Goal: Transaction & Acquisition: Purchase product/service

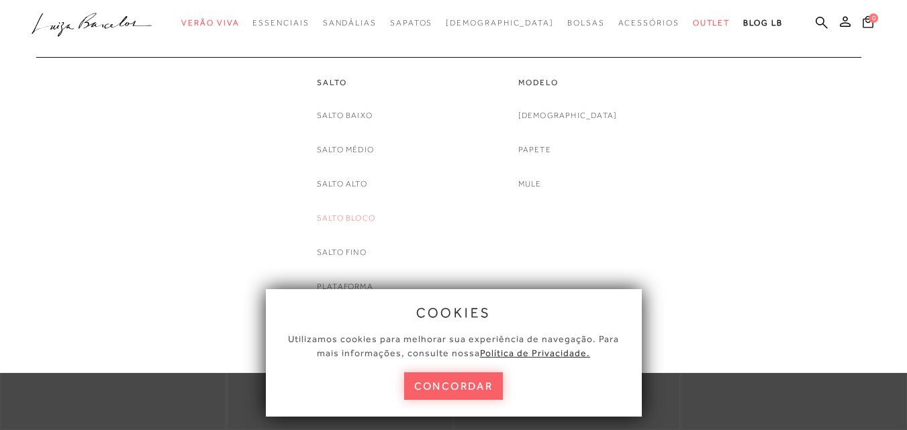
click at [355, 221] on link "Salto Bloco" at bounding box center [346, 218] width 58 height 14
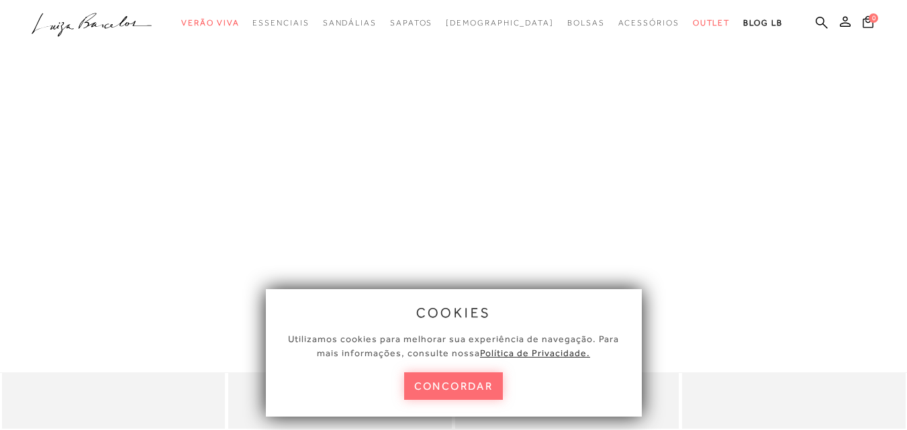
click at [449, 391] on button "concordar" at bounding box center [453, 386] width 99 height 28
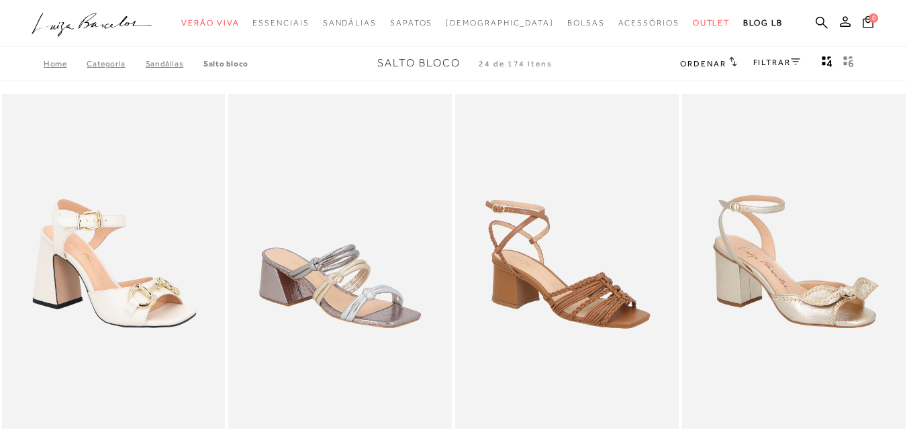
click at [777, 62] on link "FILTRAR" at bounding box center [776, 62] width 47 height 9
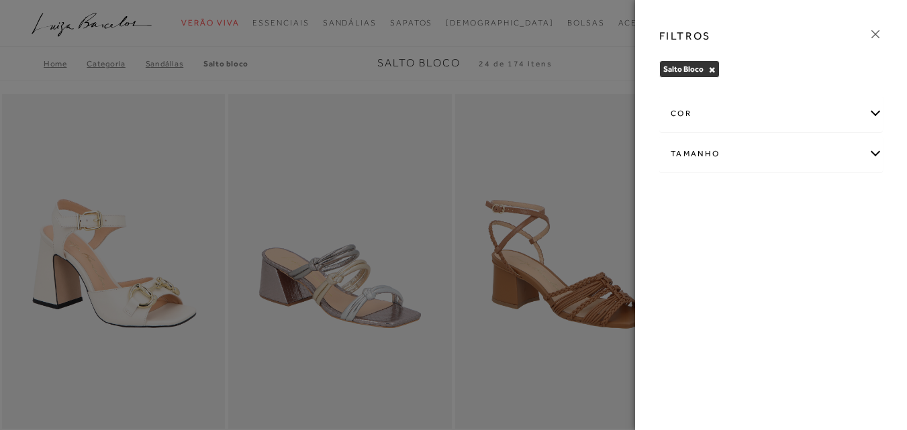
click at [757, 150] on div "Tamanho" at bounding box center [771, 154] width 222 height 36
click at [684, 233] on span "38" at bounding box center [680, 233] width 19 height 10
click at [681, 233] on input "38" at bounding box center [674, 234] width 13 height 13
checkbox input "true"
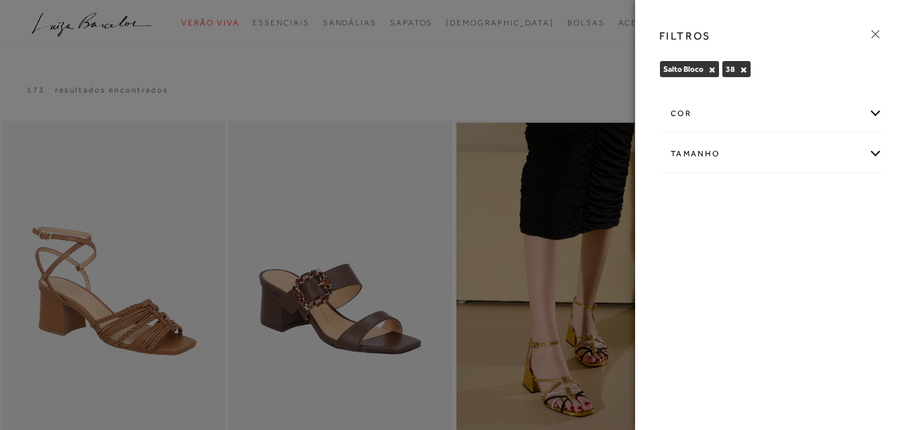
click at [878, 36] on icon at bounding box center [875, 34] width 15 height 15
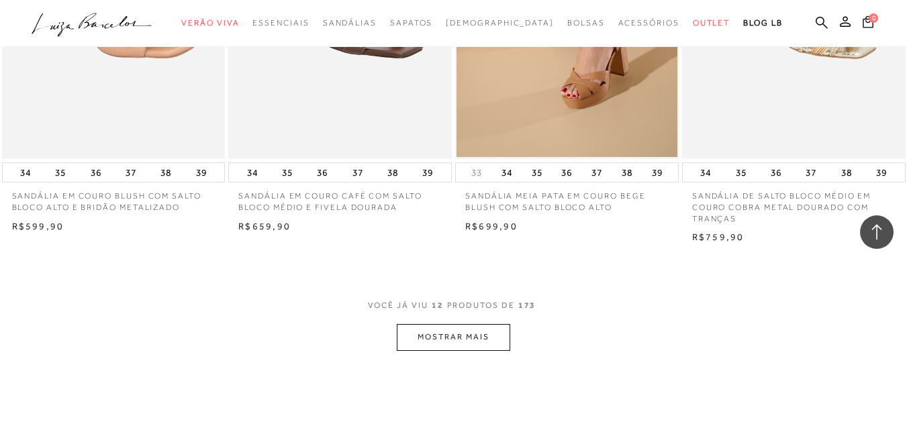
scroll to position [1189, 0]
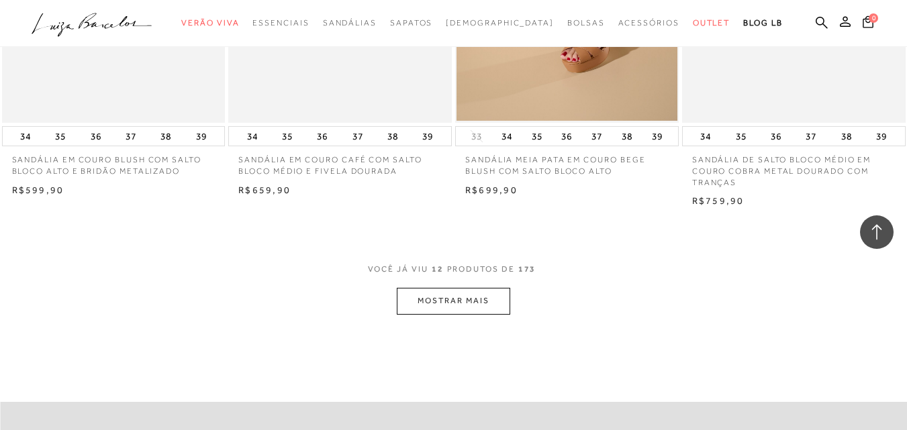
click at [469, 303] on button "MOSTRAR MAIS" at bounding box center [453, 301] width 113 height 26
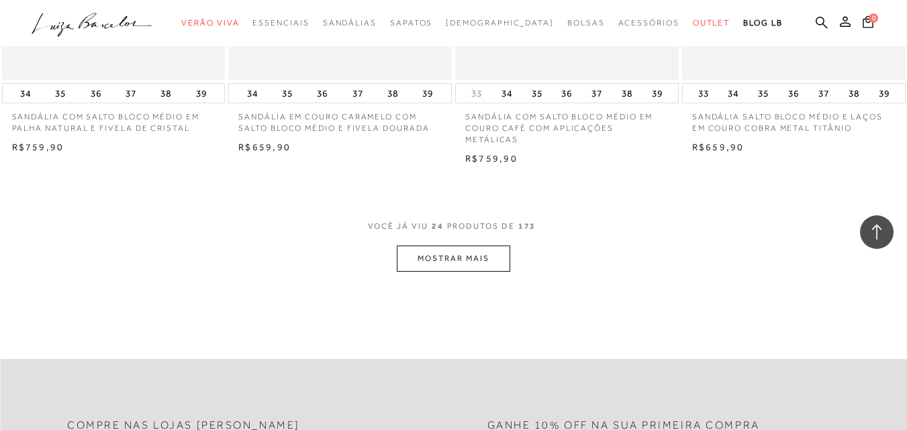
scroll to position [2652, 0]
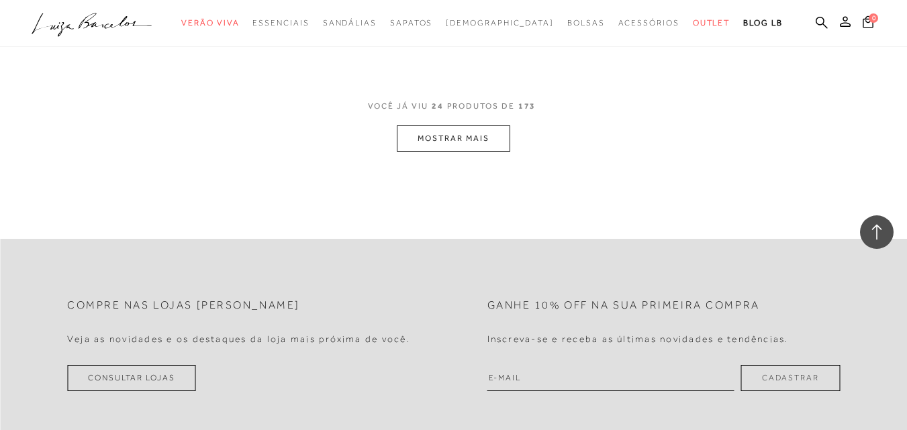
click at [481, 127] on button "MOSTRAR MAIS" at bounding box center [453, 139] width 113 height 26
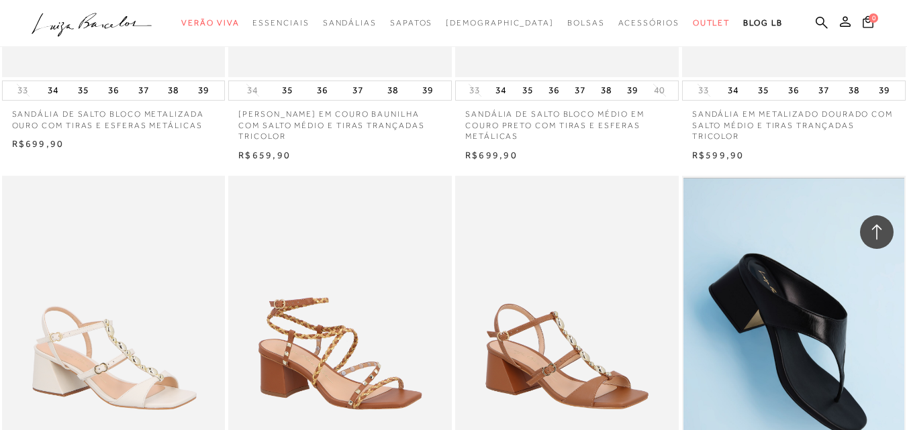
scroll to position [3750, 0]
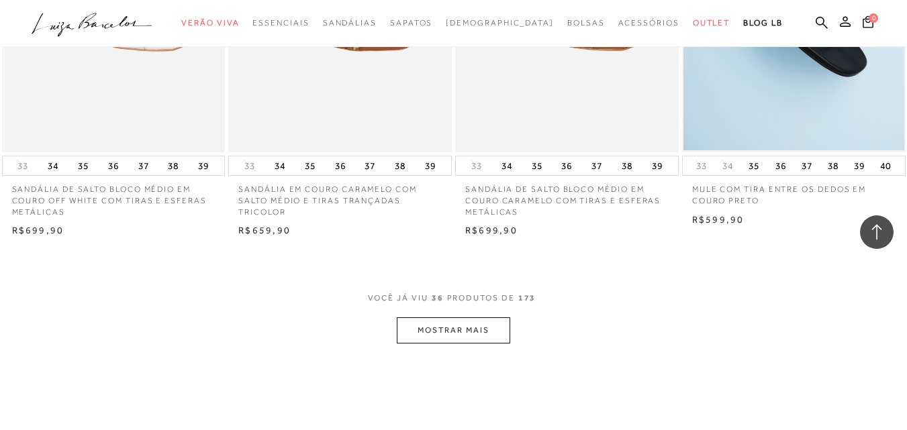
click at [443, 317] on button "MOSTRAR MAIS" at bounding box center [453, 330] width 113 height 26
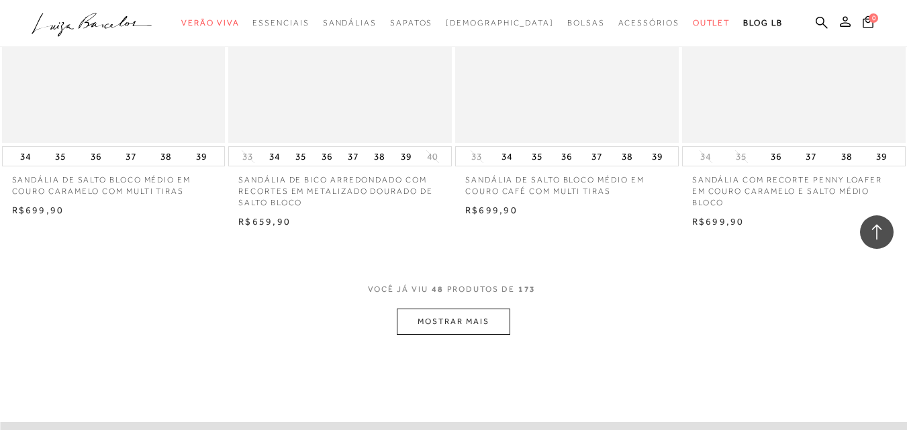
scroll to position [5113, 0]
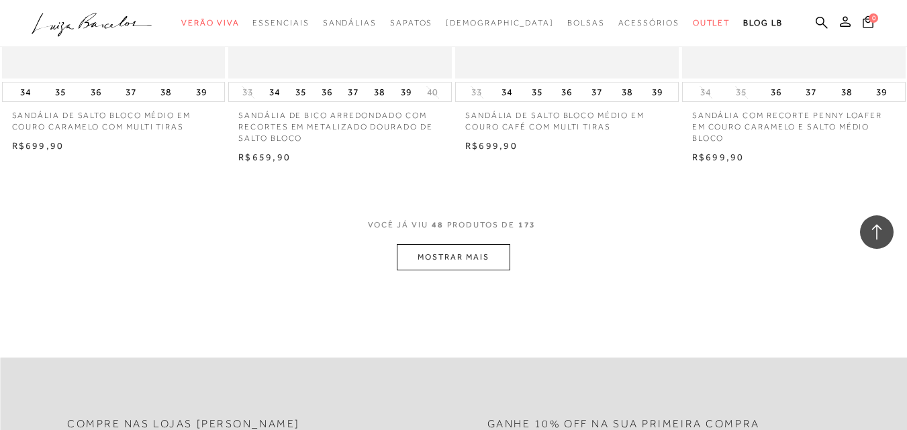
click at [456, 247] on button "MOSTRAR MAIS" at bounding box center [453, 257] width 113 height 26
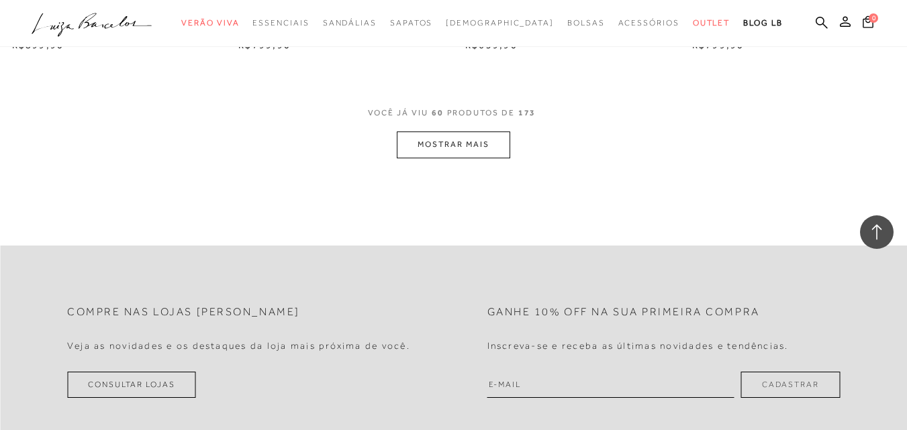
scroll to position [6503, 0]
click at [489, 132] on button "MOSTRAR MAIS" at bounding box center [453, 145] width 113 height 26
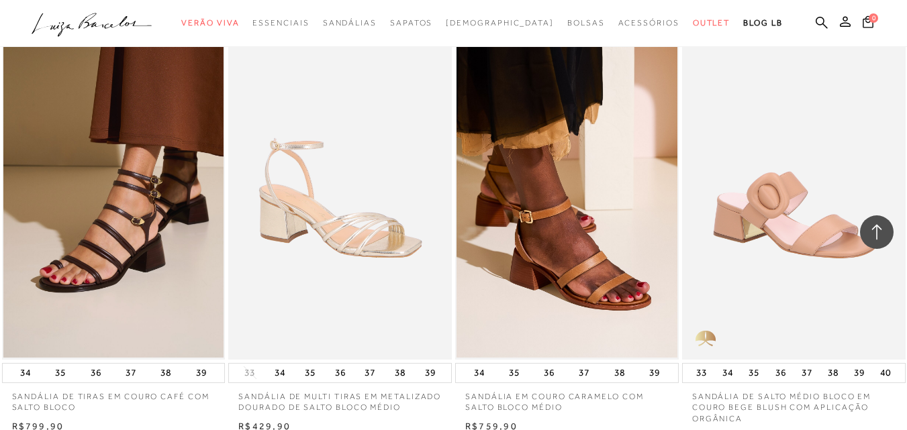
scroll to position [7530, 0]
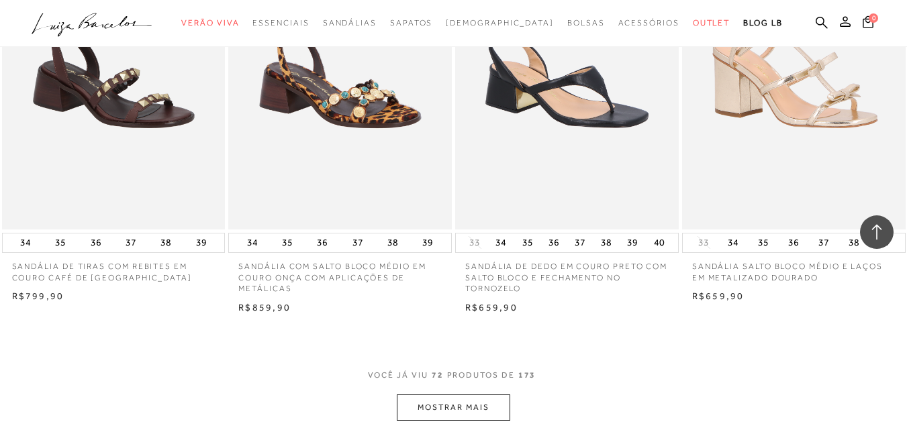
click at [454, 395] on button "MOSTRAR MAIS" at bounding box center [453, 408] width 113 height 26
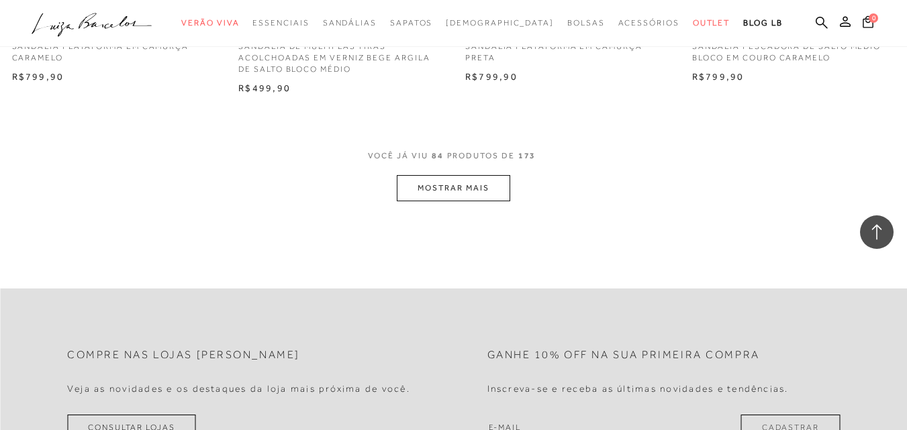
scroll to position [9041, 0]
click at [475, 183] on button "MOSTRAR MAIS" at bounding box center [453, 188] width 113 height 26
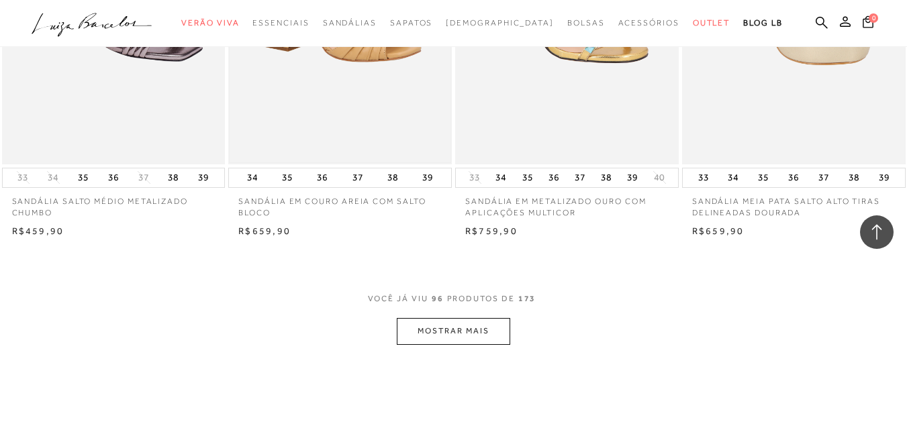
scroll to position [10174, 0]
click at [440, 330] on button "MOSTRAR MAIS" at bounding box center [453, 332] width 113 height 26
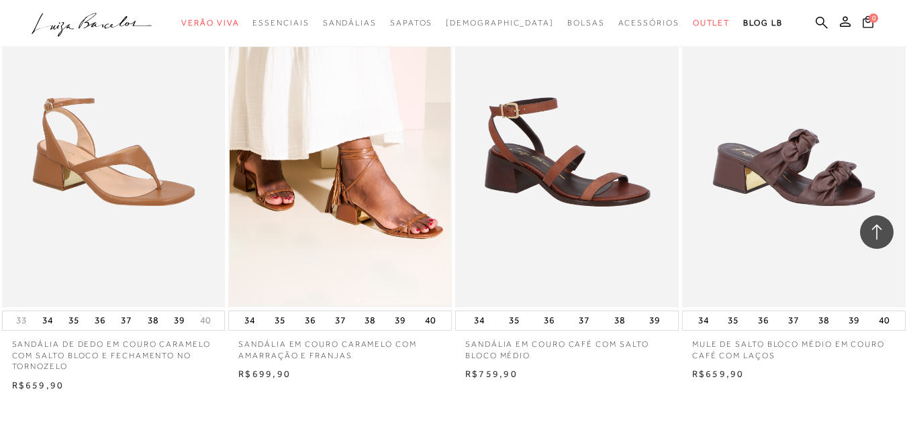
scroll to position [11445, 0]
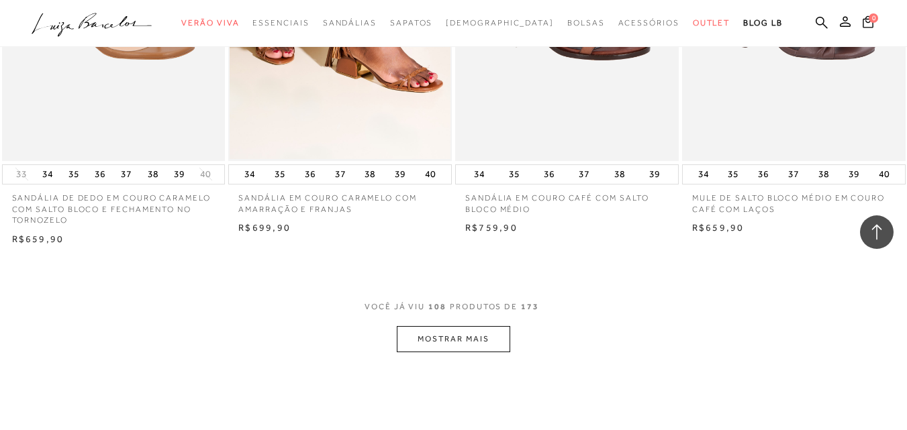
click at [448, 334] on button "MOSTRAR MAIS" at bounding box center [453, 339] width 113 height 26
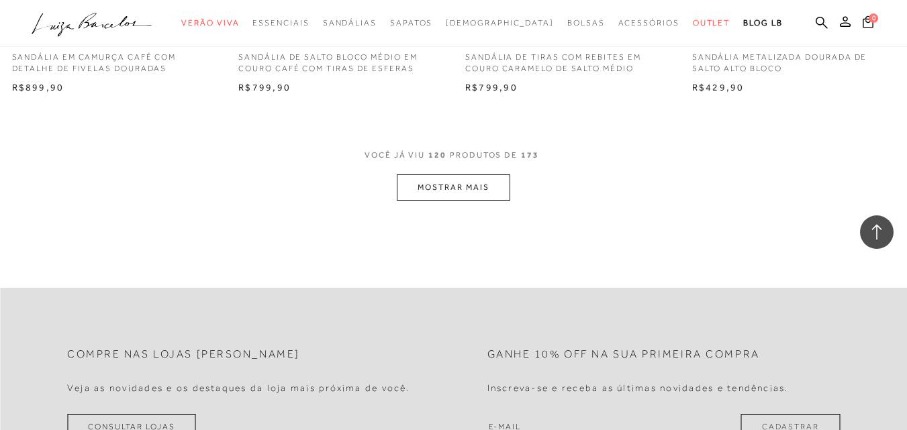
scroll to position [12720, 0]
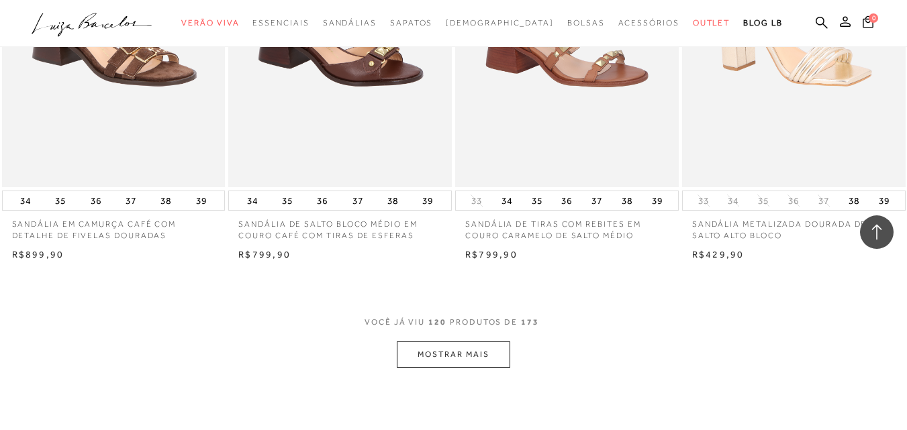
click at [448, 349] on button "MOSTRAR MAIS" at bounding box center [453, 355] width 113 height 26
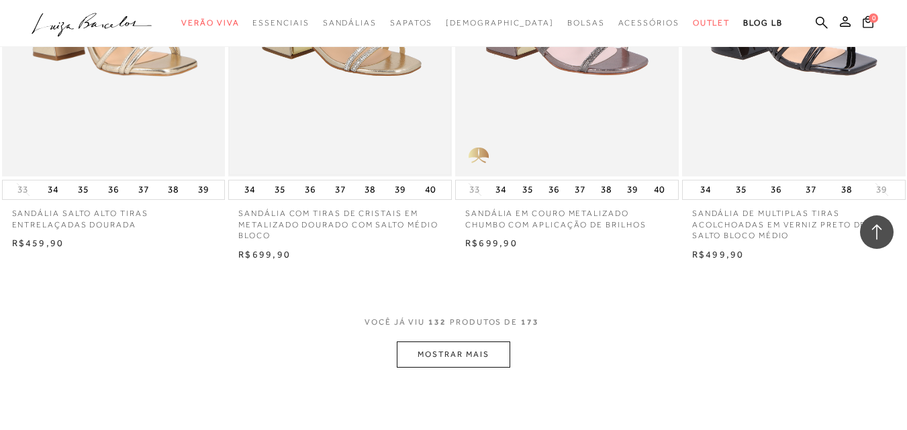
scroll to position [14017, 0]
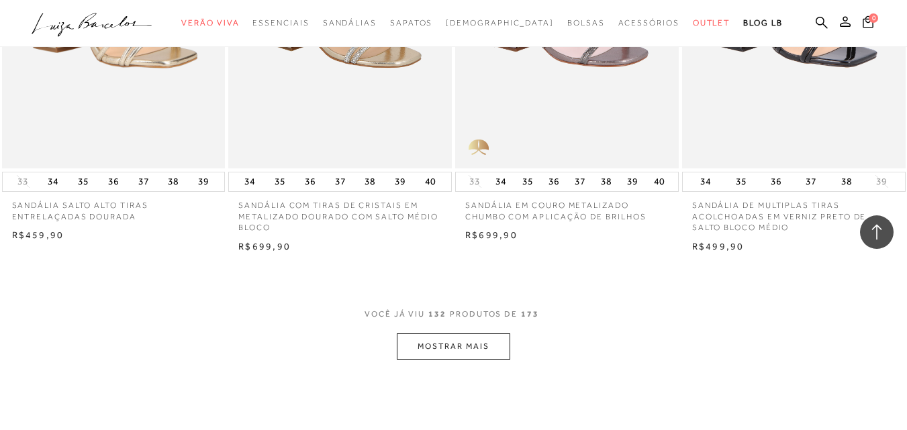
click at [475, 335] on button "MOSTRAR MAIS" at bounding box center [453, 347] width 113 height 26
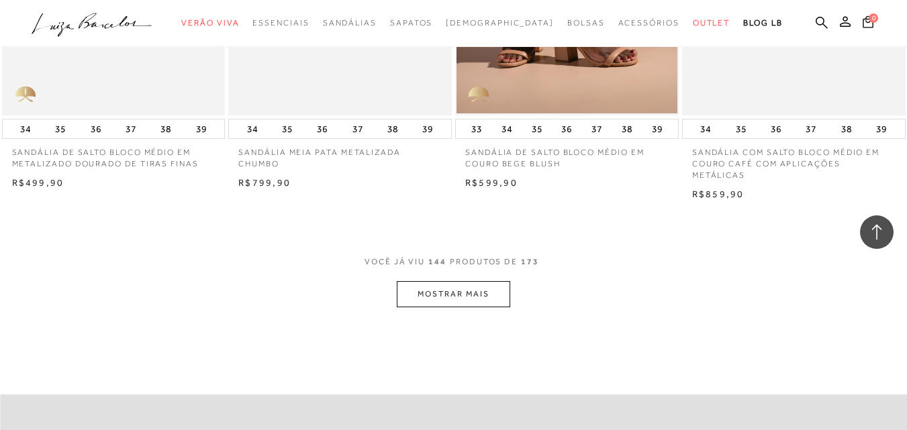
scroll to position [15360, 0]
click at [429, 281] on button "MOSTRAR MAIS" at bounding box center [453, 294] width 113 height 26
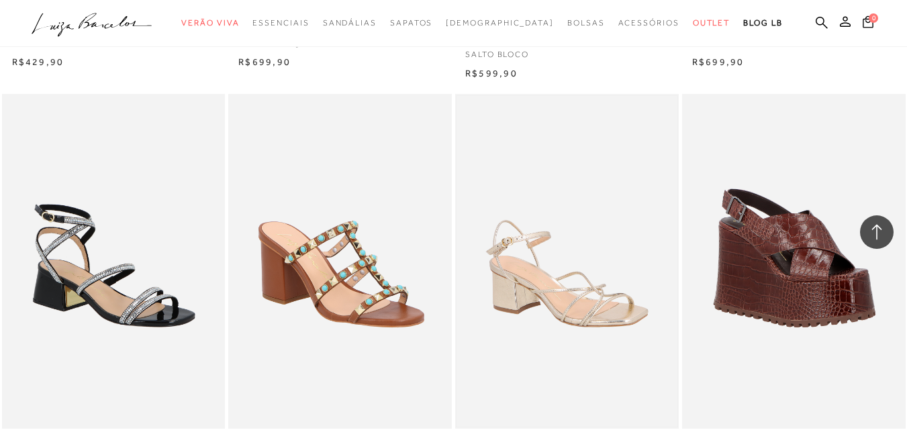
scroll to position [16617, 0]
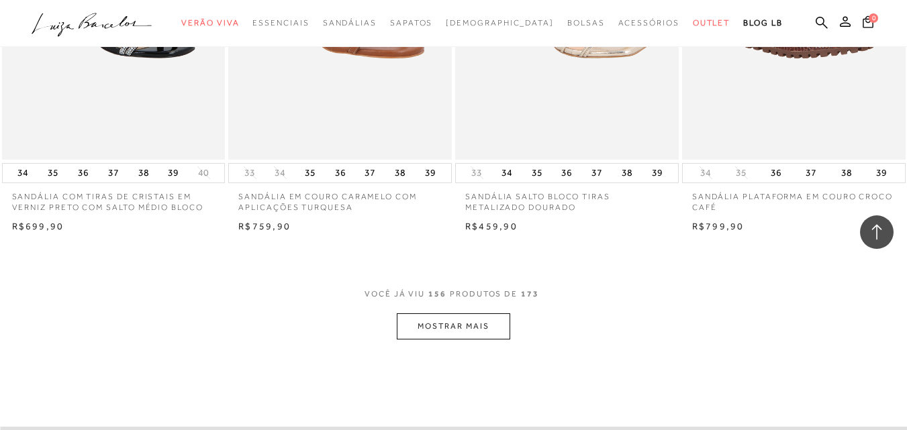
click at [481, 313] on button "MOSTRAR MAIS" at bounding box center [453, 326] width 113 height 26
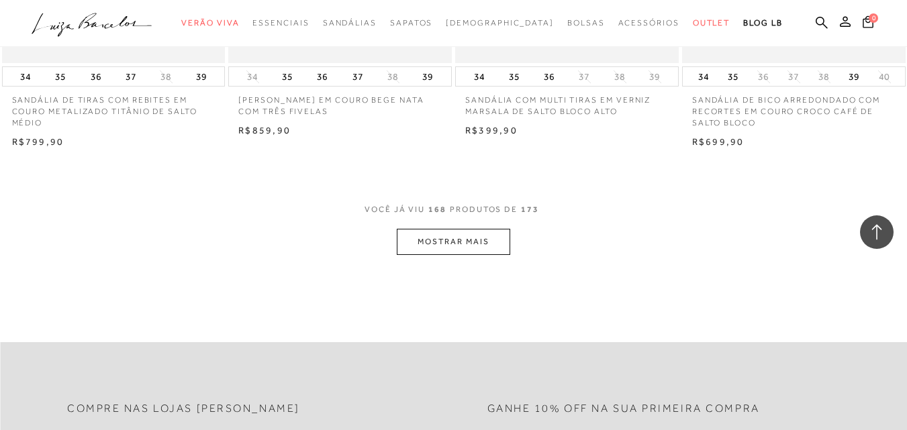
scroll to position [17990, 0]
click at [468, 230] on button "MOSTRAR MAIS" at bounding box center [453, 243] width 113 height 26
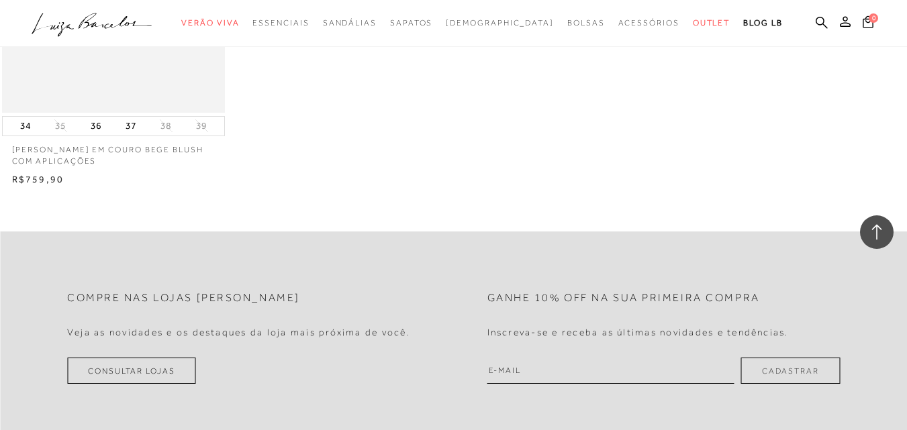
scroll to position [18801, 0]
